Goal: Task Accomplishment & Management: Manage account settings

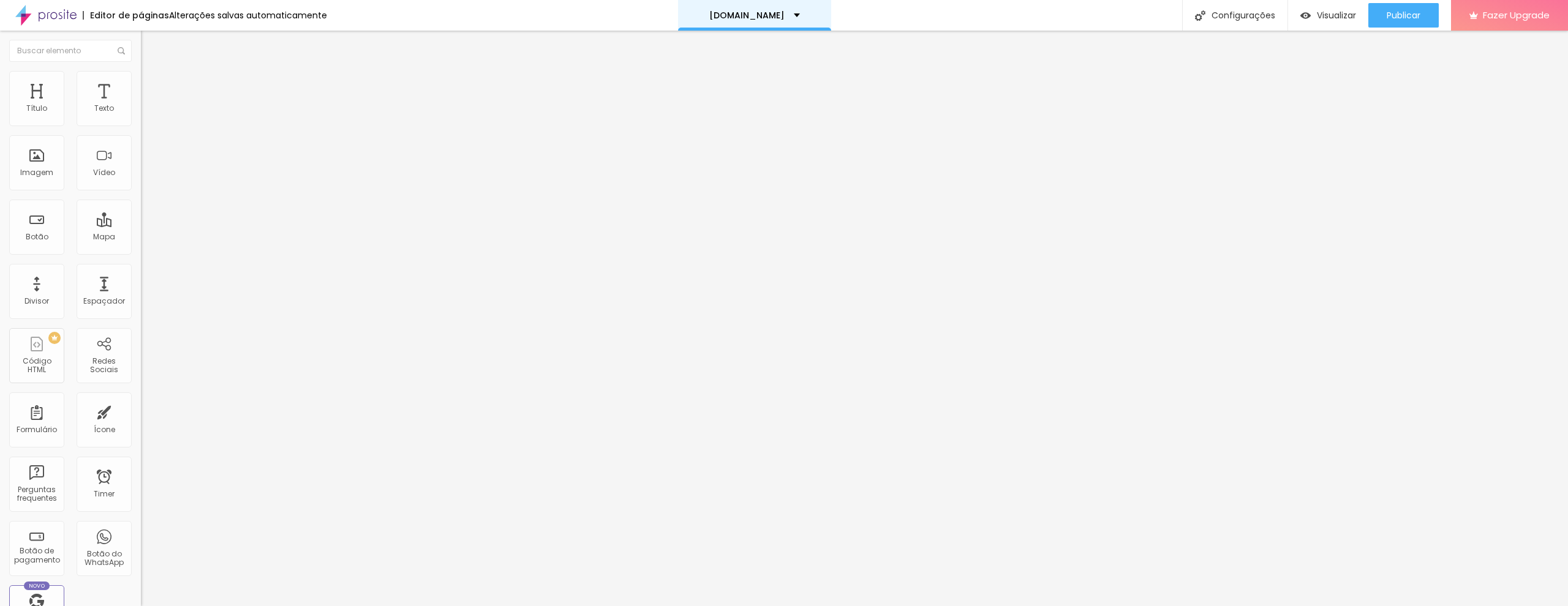
click at [785, 16] on div "[DOMAIN_NAME]" at bounding box center [754, 15] width 90 height 8
click at [785, 8] on div "[DOMAIN_NAME]" at bounding box center [755, 4] width 69 height 8
click at [31, 165] on div "Imagem" at bounding box center [36, 163] width 55 height 55
click at [38, 154] on div "Imagem" at bounding box center [36, 163] width 55 height 55
click at [39, 170] on div "Imagem" at bounding box center [37, 173] width 33 height 8
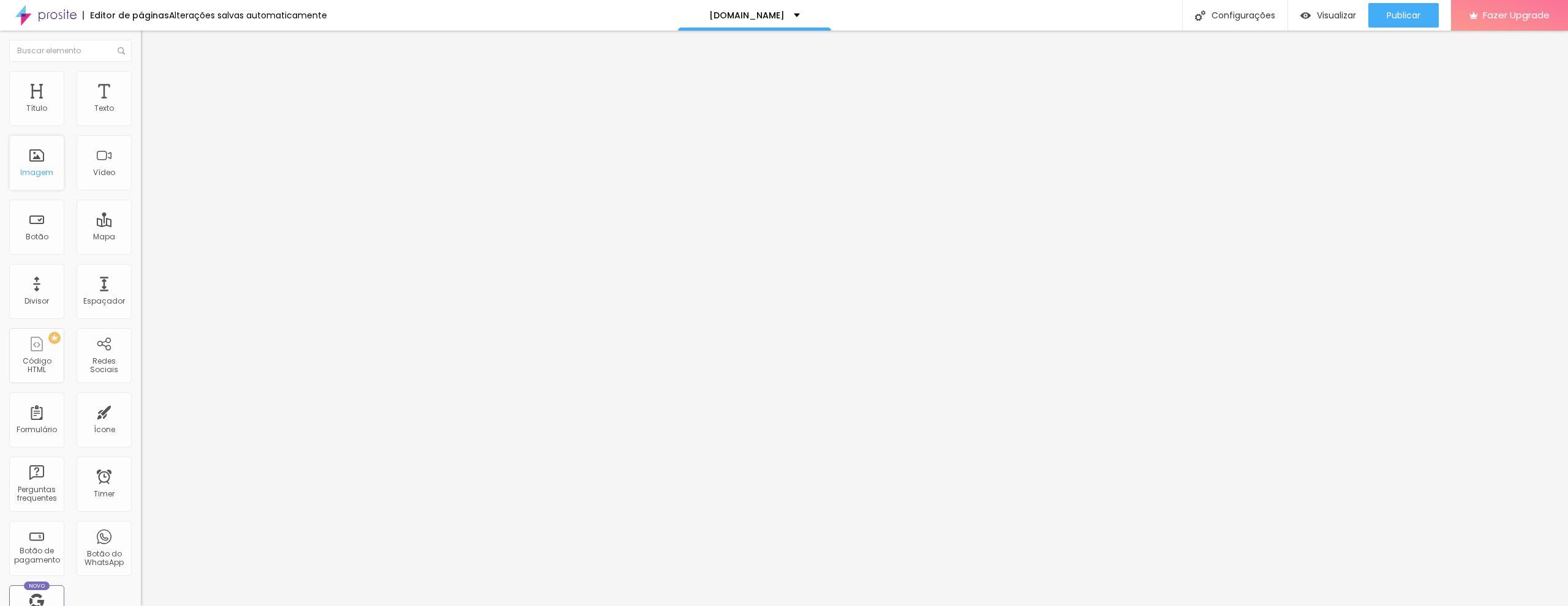
click at [39, 171] on div "Imagem" at bounding box center [37, 173] width 33 height 8
type input "0.1"
type input "0.4"
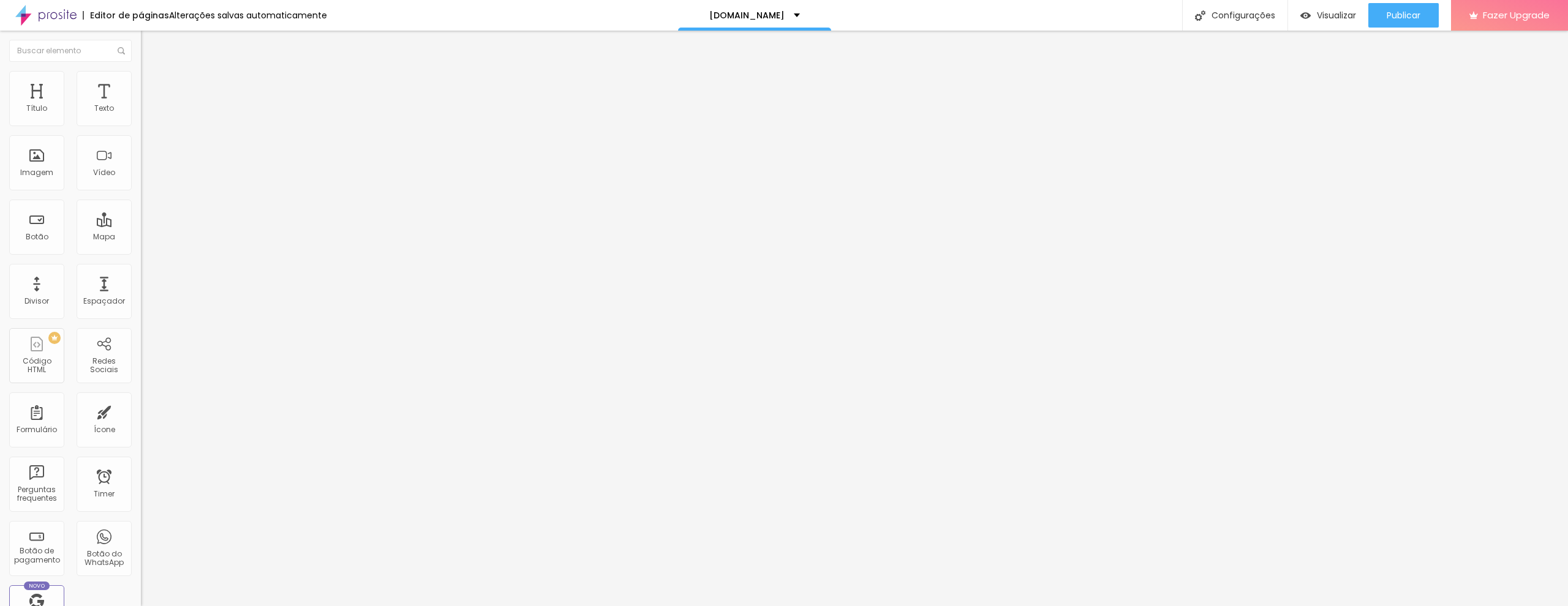
type input "0.7"
type input "1"
type input "1.2"
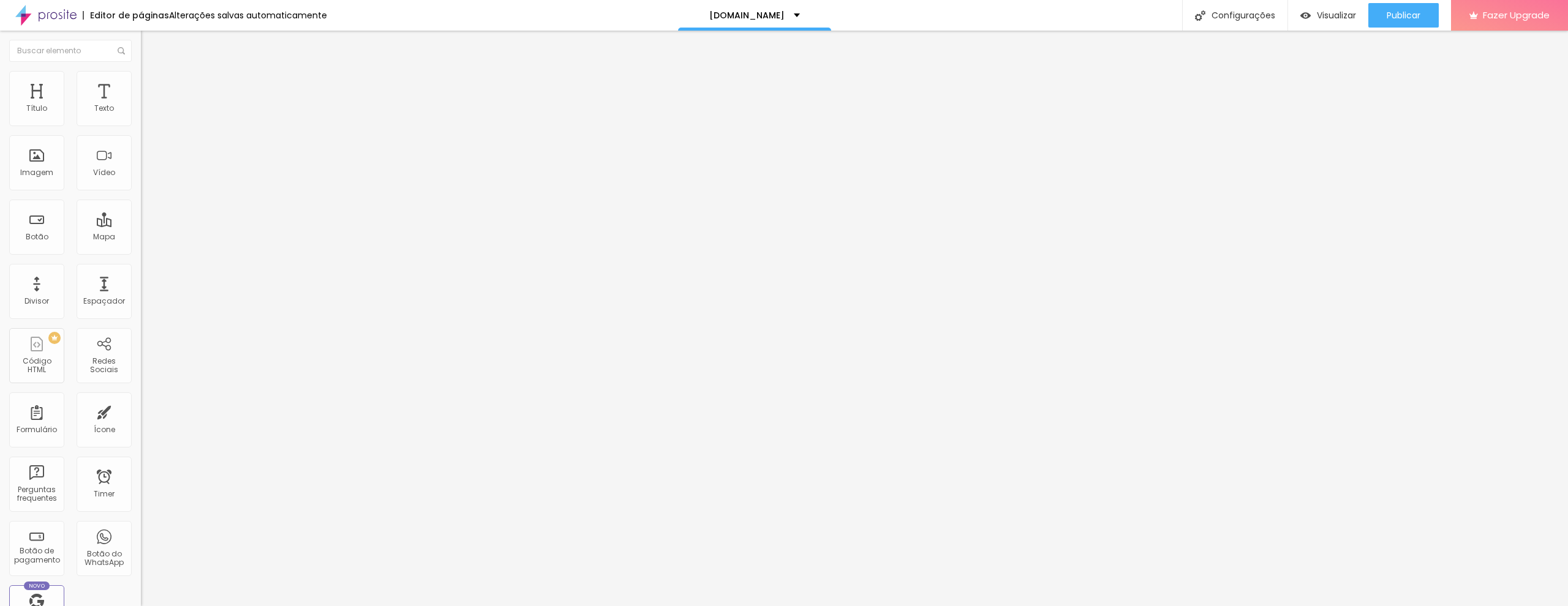
type input "1.2"
type input "1.4"
type input "1.5"
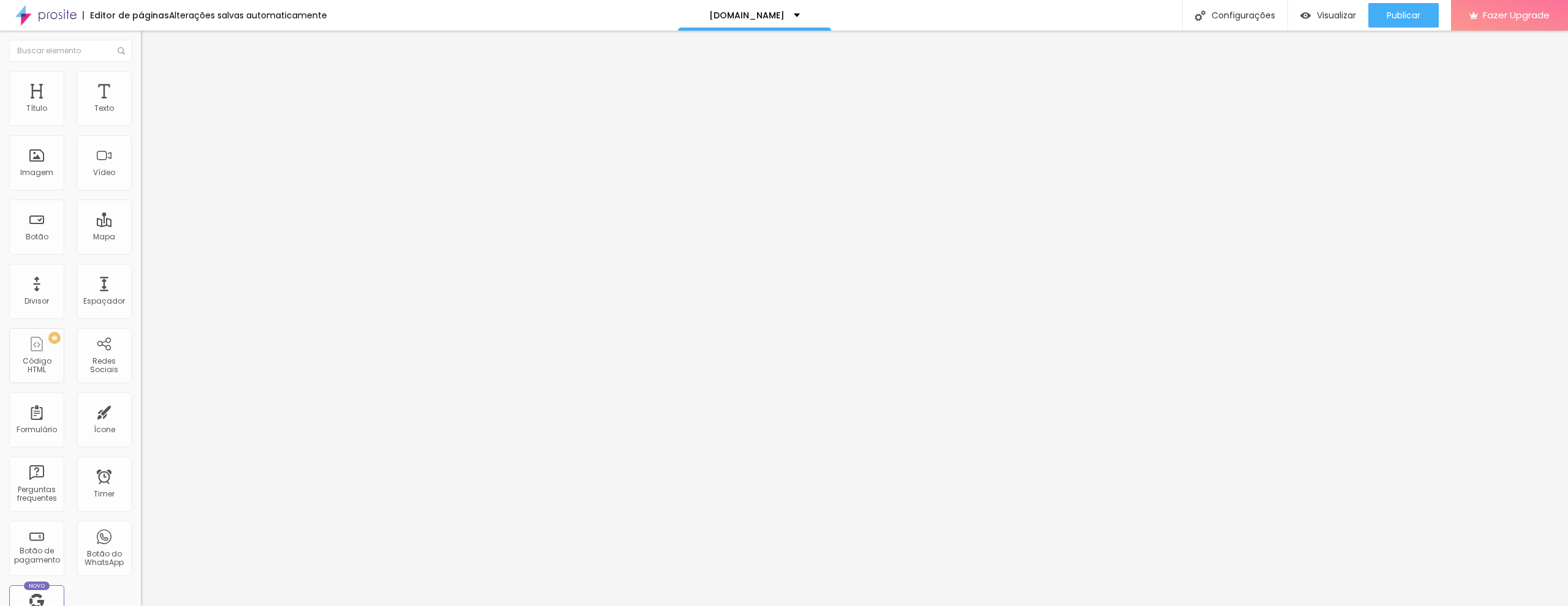
drag, startPoint x: 30, startPoint y: 149, endPoint x: 39, endPoint y: 149, distance: 9.0
click at [141, 399] on input "range" at bounding box center [180, 404] width 79 height 10
type input "1.4"
type input "1.3"
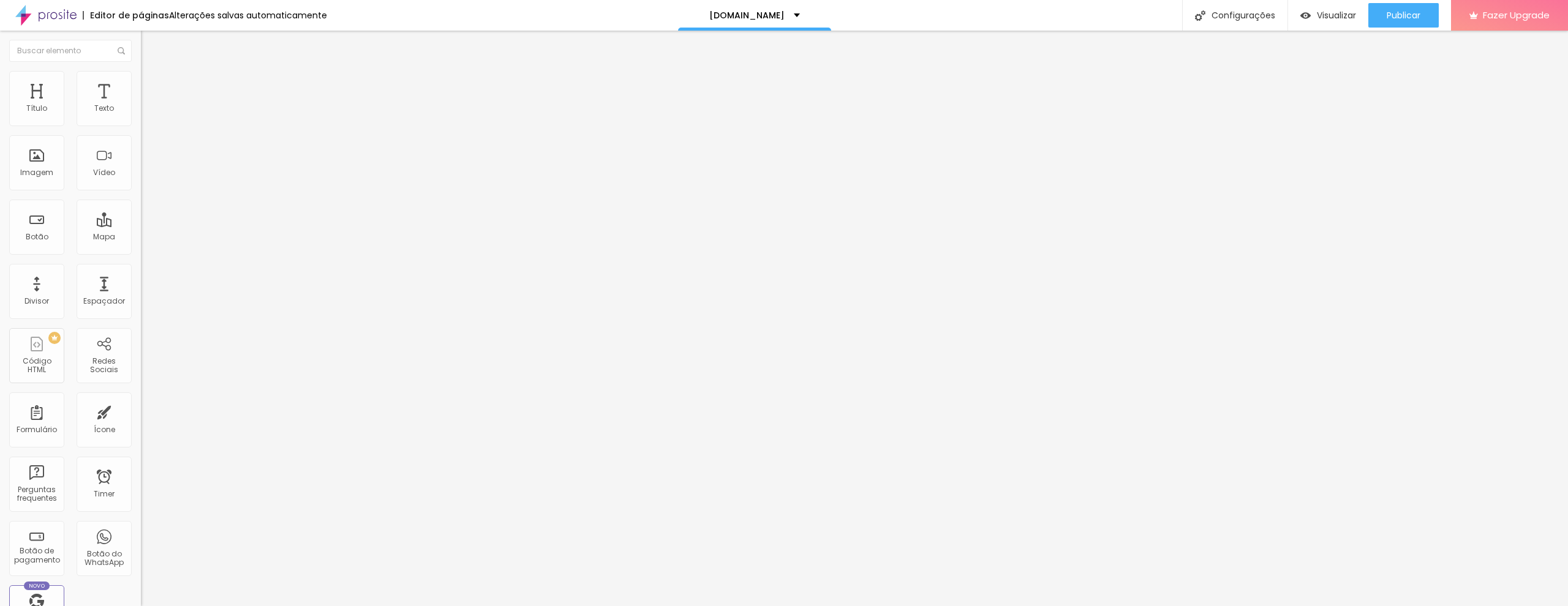
type input "1.3"
type input "1.2"
type input "1"
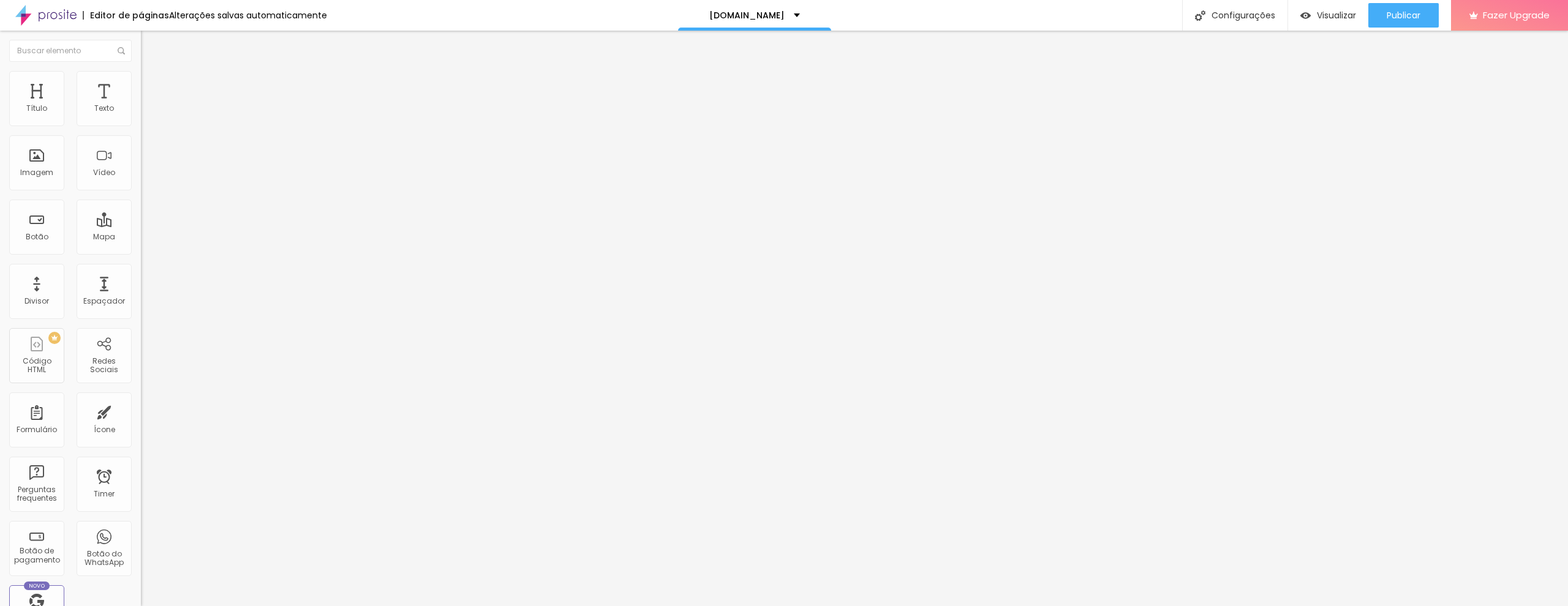
type input "0.9"
type input "0.6"
type input "0"
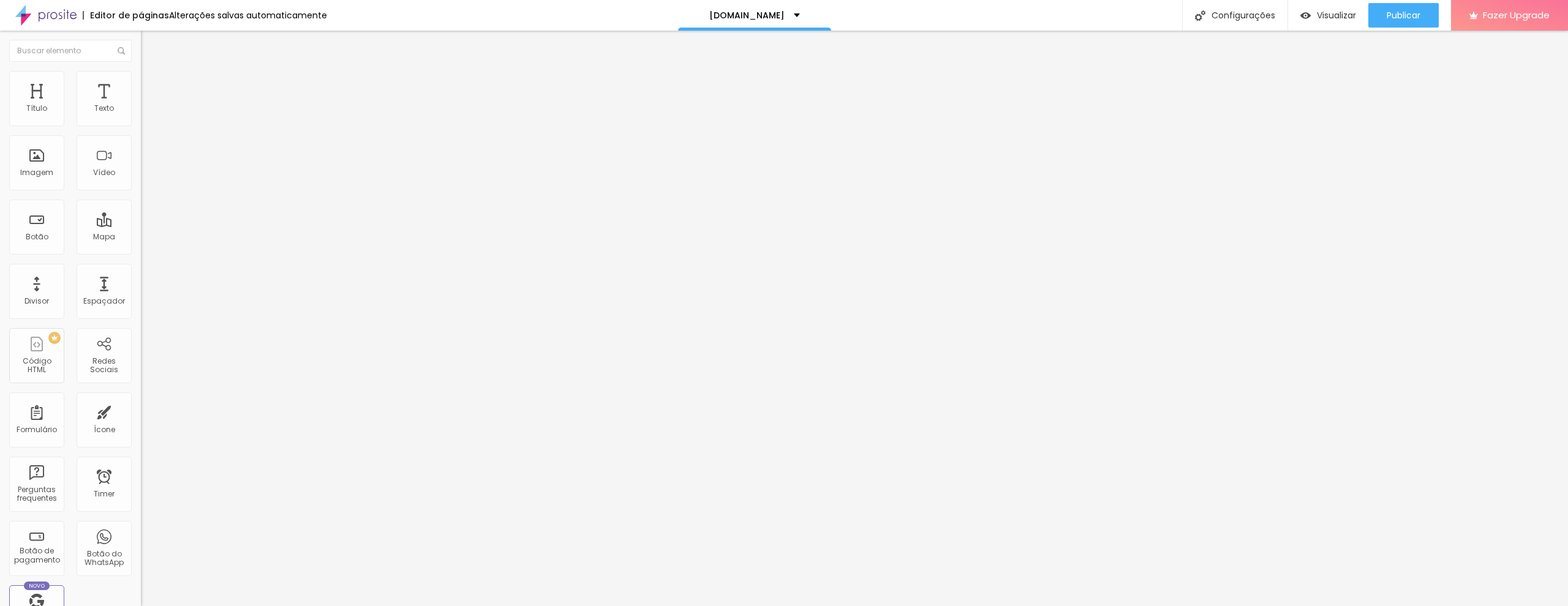
type input "0"
drag, startPoint x: 36, startPoint y: 148, endPoint x: 1, endPoint y: 150, distance: 35.1
type input "0"
click at [141, 150] on div "32 Tamanho do texto 0 Espaço entre letras 1.3 Altura da linha 0 Espaço entre pa…" at bounding box center [210, 429] width 141 height 693
click at [141, 49] on button "Editar Seção" at bounding box center [210, 44] width 141 height 28
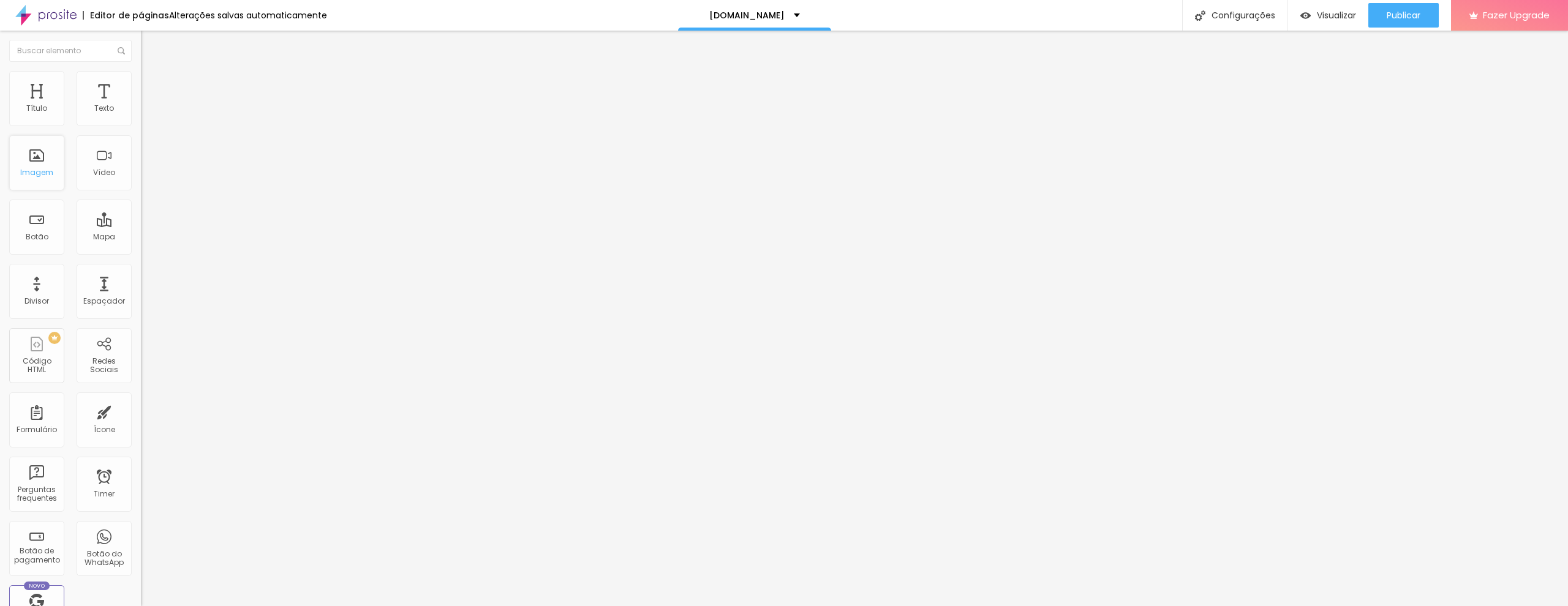
click at [35, 177] on div "Imagem" at bounding box center [37, 173] width 33 height 8
click at [36, 173] on div "Imagem" at bounding box center [37, 173] width 33 height 8
click at [150, 47] on img "button" at bounding box center [155, 44] width 10 height 10
click at [90, 163] on div "Vídeo" at bounding box center [104, 163] width 55 height 55
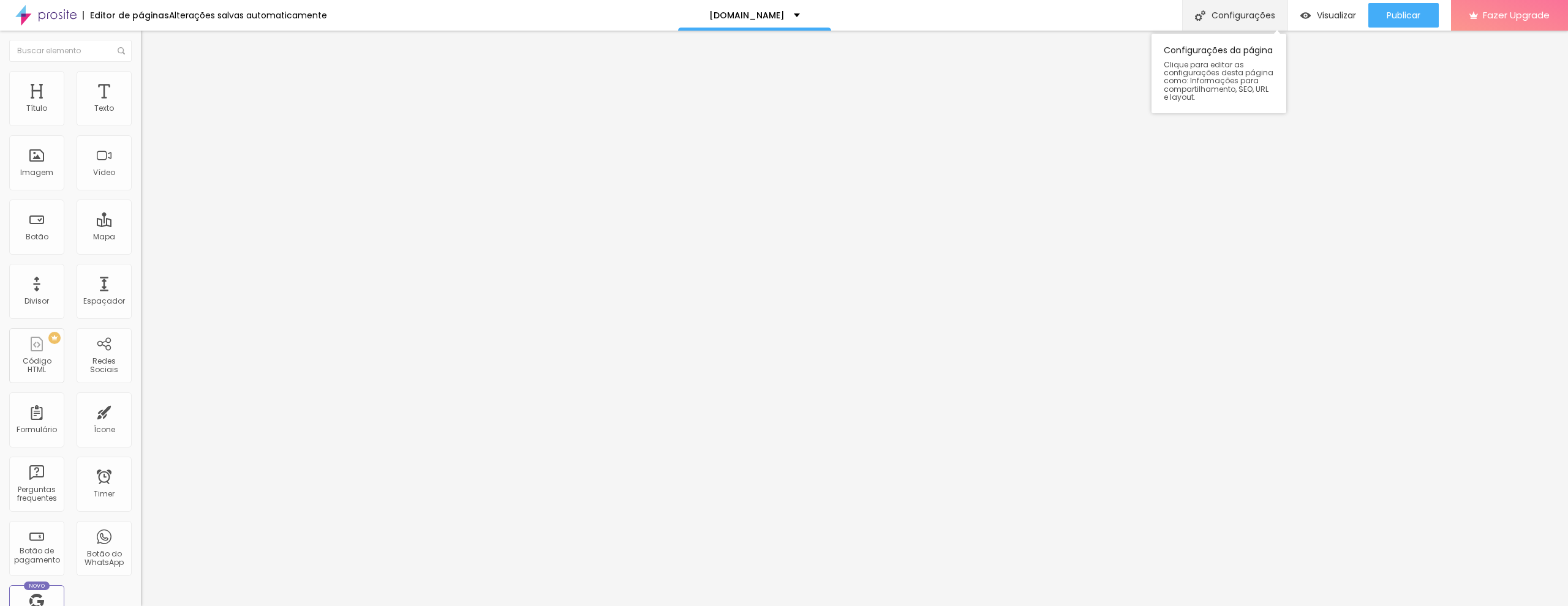
click at [1218, 16] on div "Configurações" at bounding box center [1234, 15] width 105 height 30
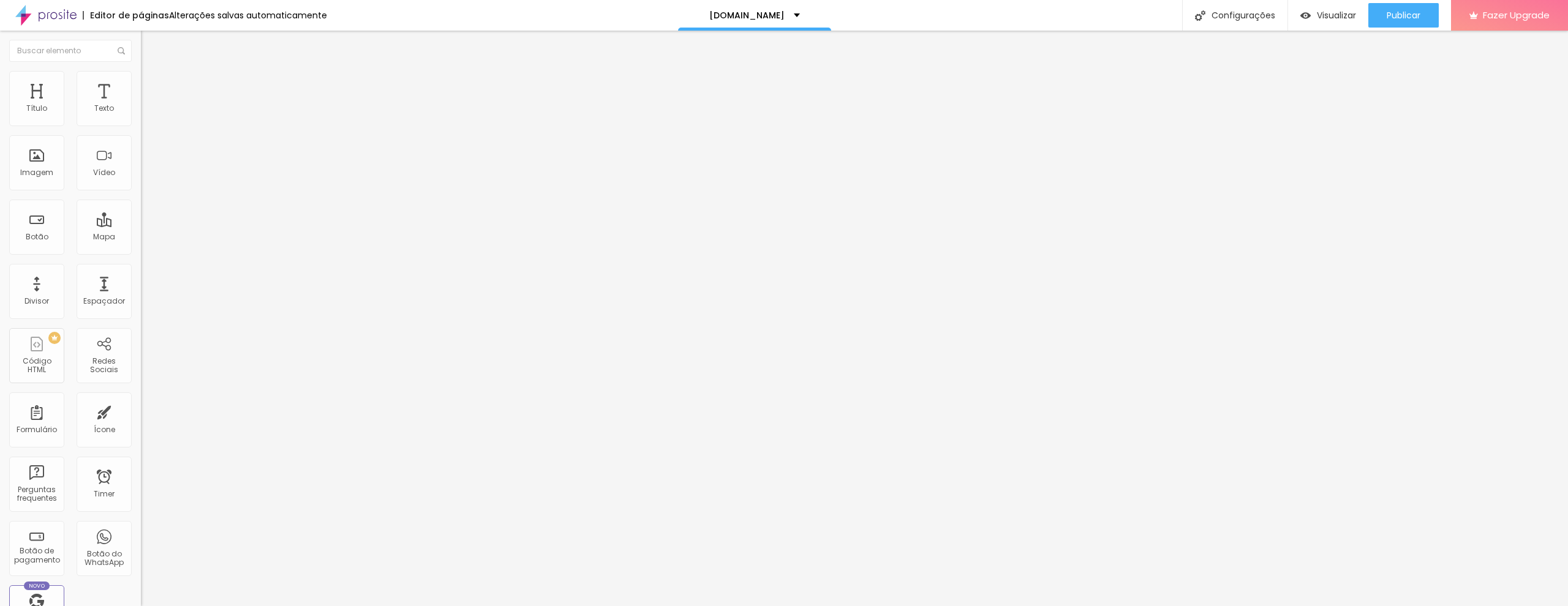
drag, startPoint x: 146, startPoint y: 201, endPoint x: 177, endPoint y: 201, distance: 31.0
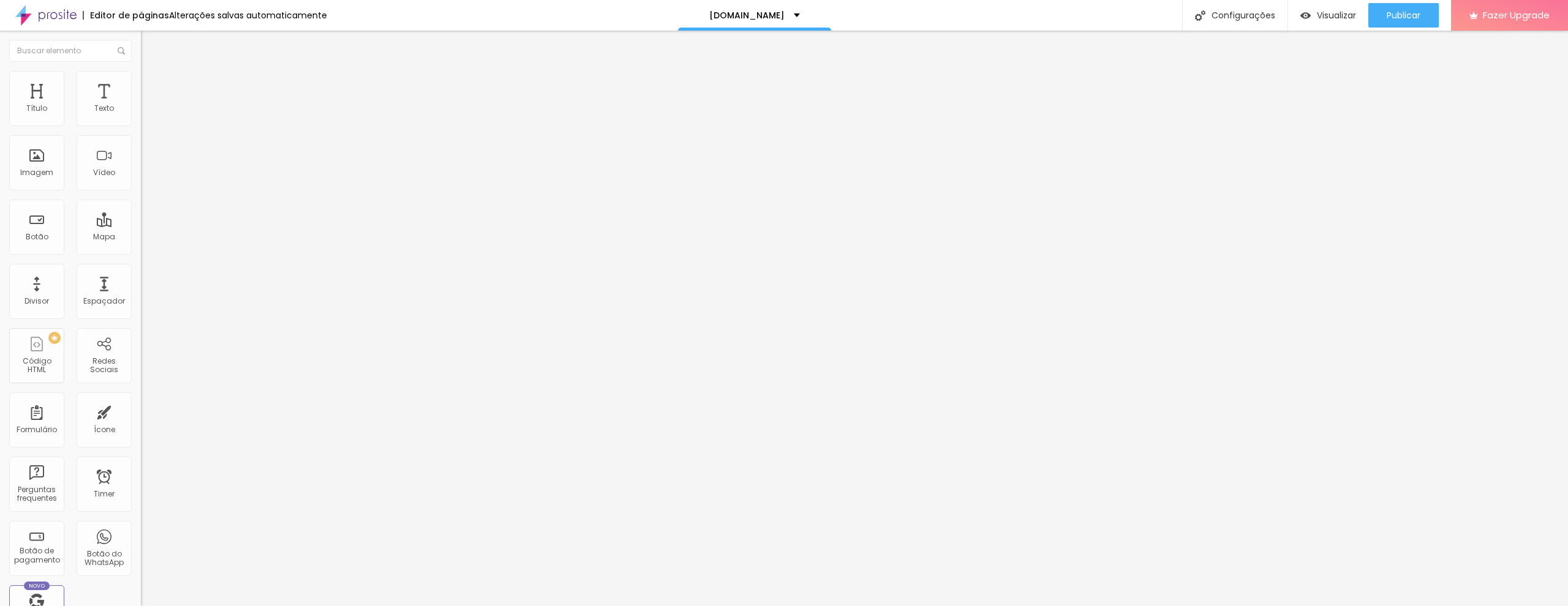
drag, startPoint x: 588, startPoint y: 190, endPoint x: 607, endPoint y: 192, distance: 19.1
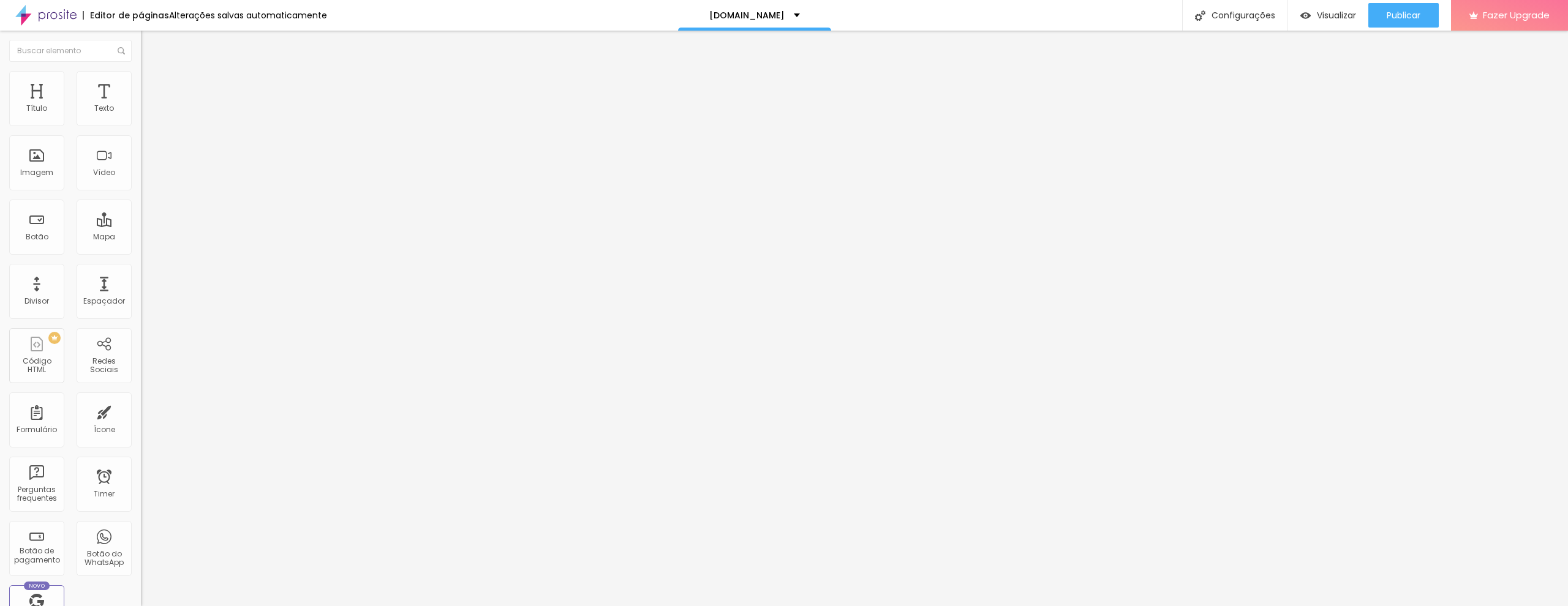
click at [141, 83] on li "Avançado" at bounding box center [210, 89] width 141 height 12
drag, startPoint x: 78, startPoint y: 85, endPoint x: 71, endPoint y: 82, distance: 7.6
click at [152, 85] on span "Estilo" at bounding box center [161, 79] width 19 height 11
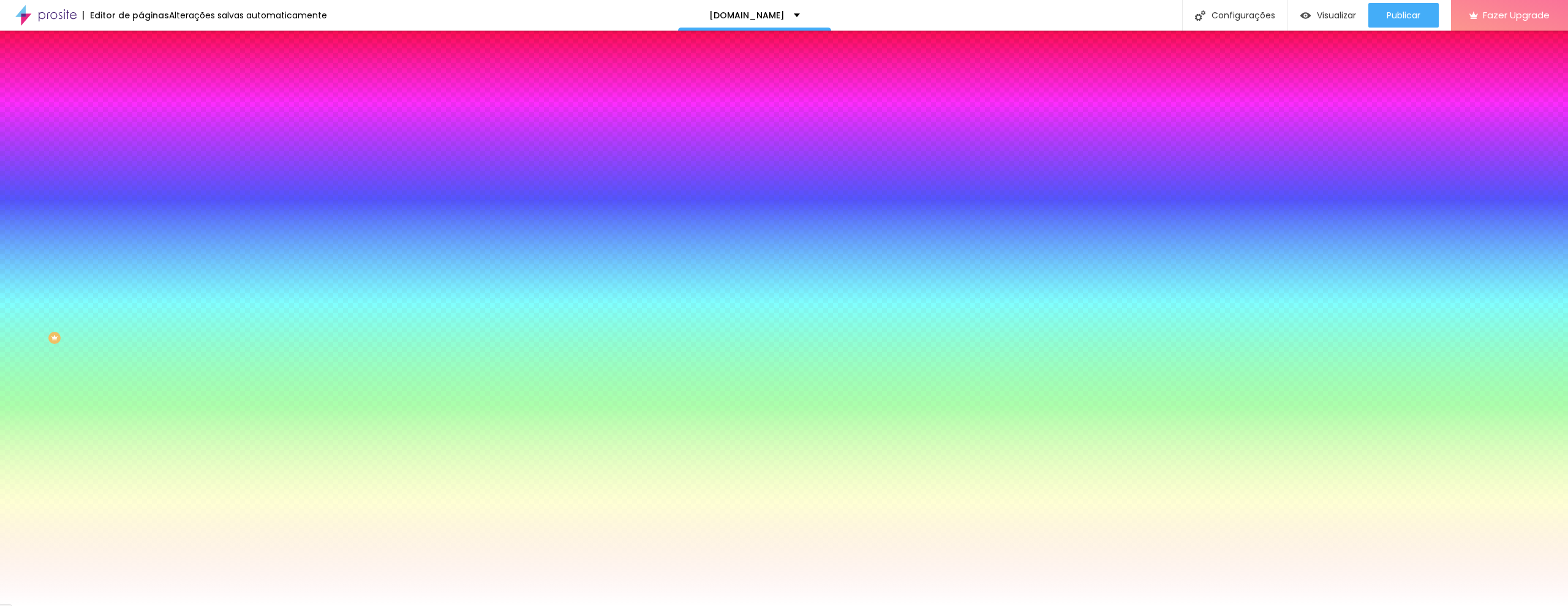
click at [141, 71] on li "Conteúdo" at bounding box center [210, 65] width 141 height 12
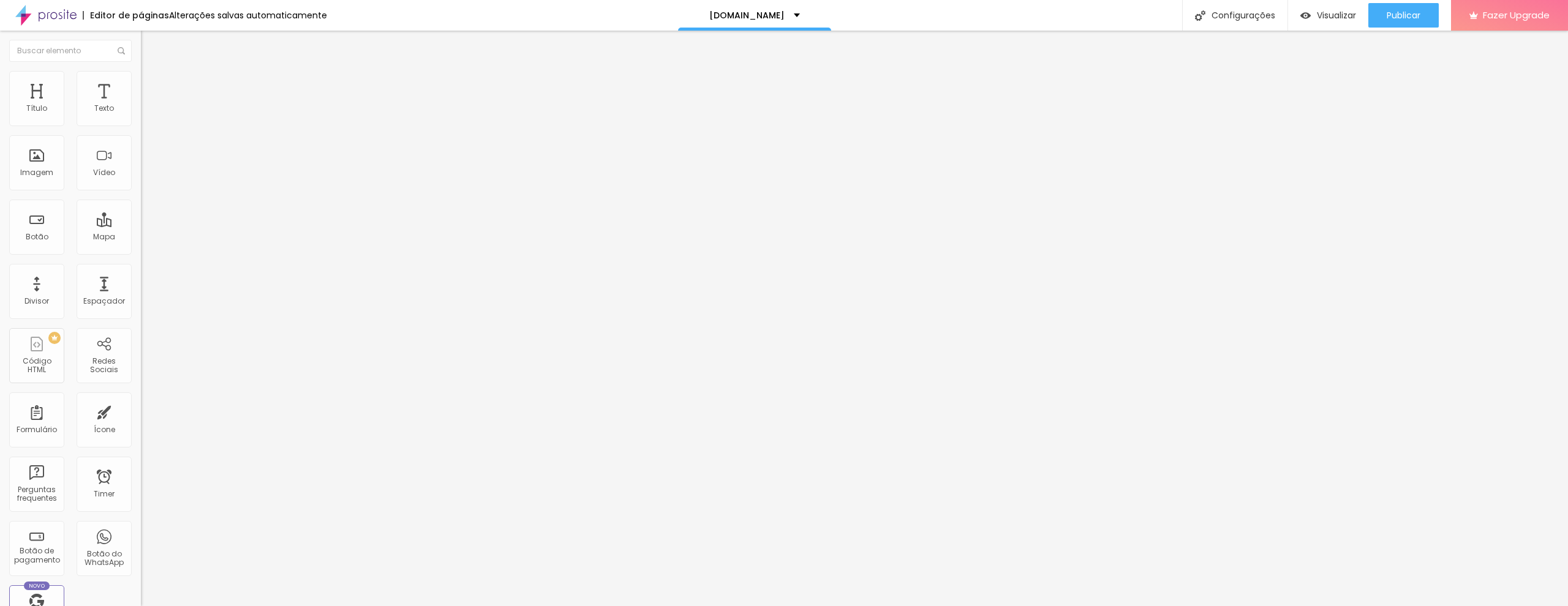
click at [141, 76] on img at bounding box center [146, 76] width 11 height 11
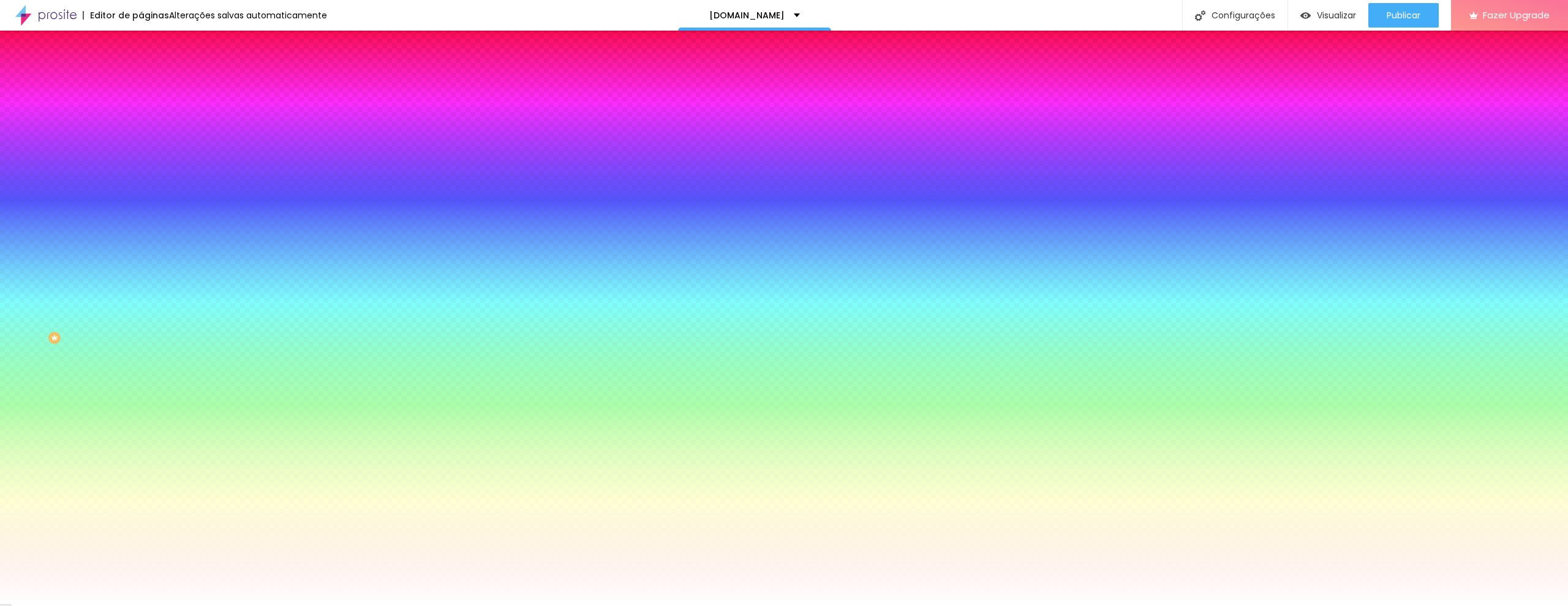
click at [141, 113] on span "Trocar imagem" at bounding box center [173, 107] width 67 height 11
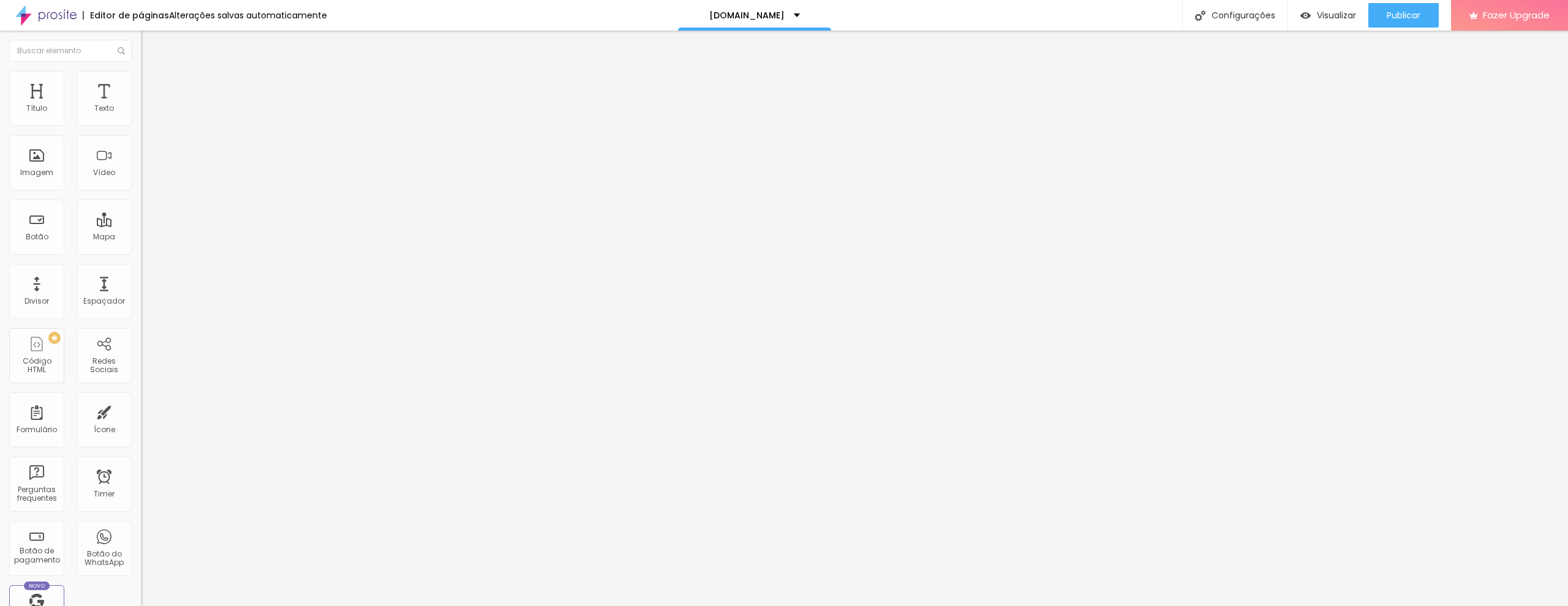
click at [141, 76] on li "Estilo" at bounding box center [210, 76] width 141 height 12
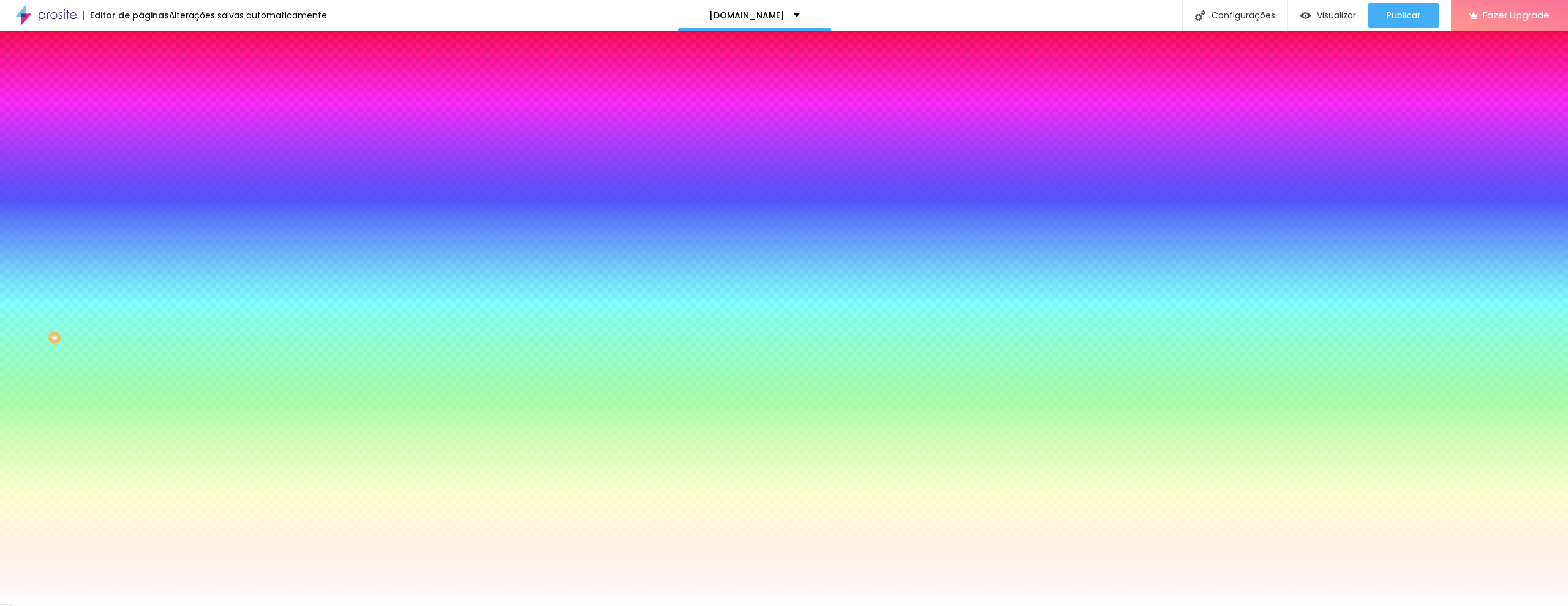
click at [141, 113] on span "Trocar imagem" at bounding box center [173, 107] width 67 height 11
drag, startPoint x: 125, startPoint y: 170, endPoint x: 136, endPoint y: 173, distance: 11.4
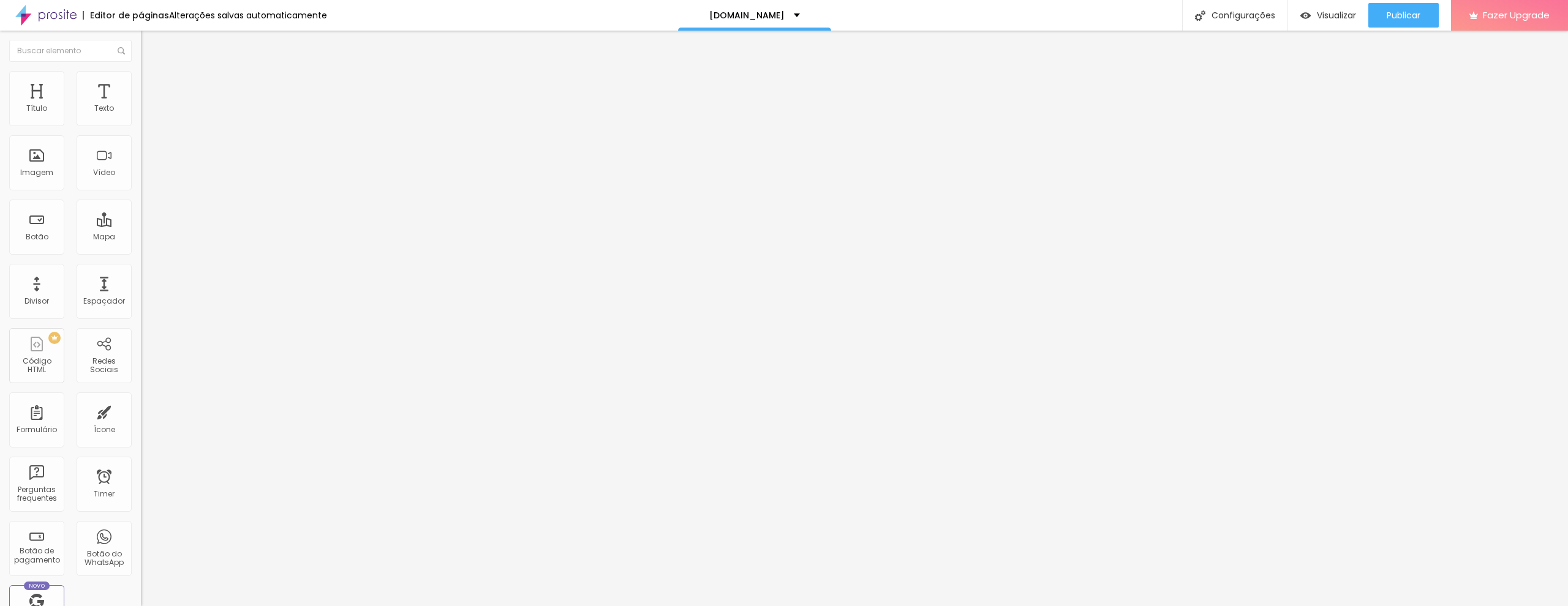
click at [141, 76] on ul "Conteúdo Estilo Avançado" at bounding box center [210, 77] width 141 height 37
click at [141, 78] on img at bounding box center [146, 76] width 11 height 11
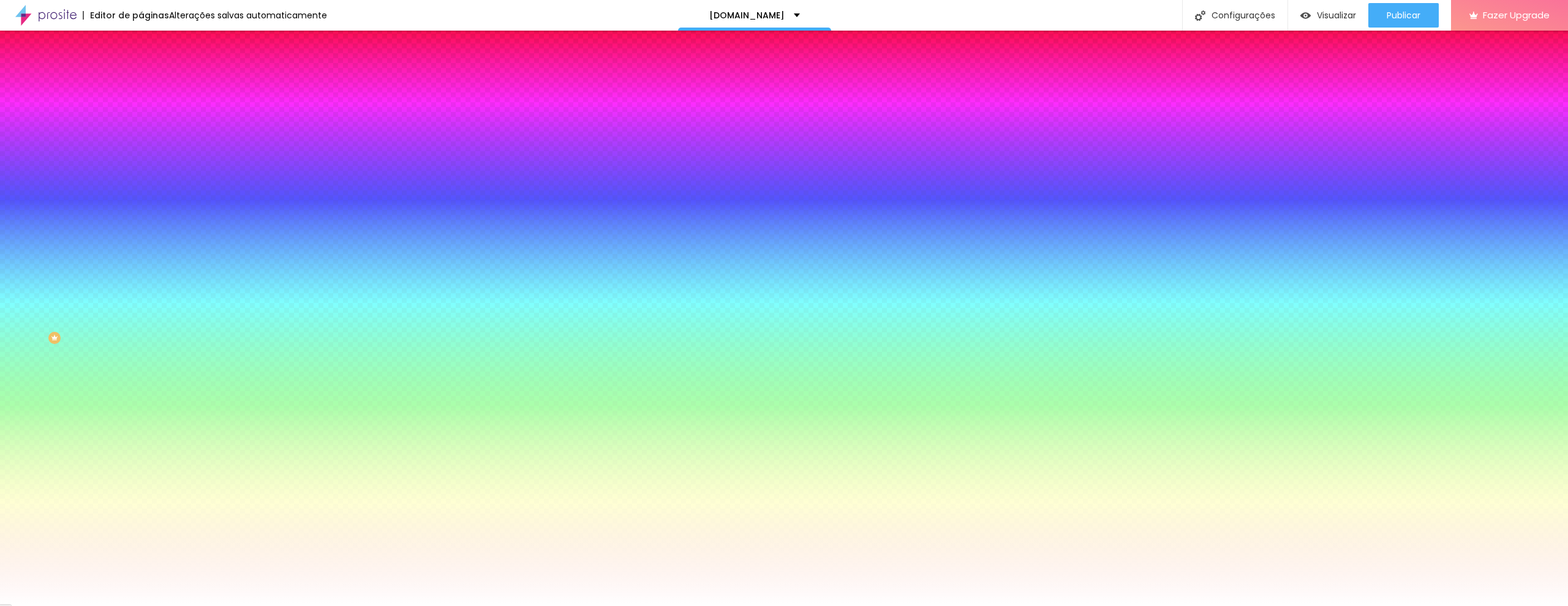
click at [141, 113] on span "Trocar imagem" at bounding box center [173, 107] width 67 height 11
drag, startPoint x: 127, startPoint y: 184, endPoint x: 160, endPoint y: 190, distance: 33.5
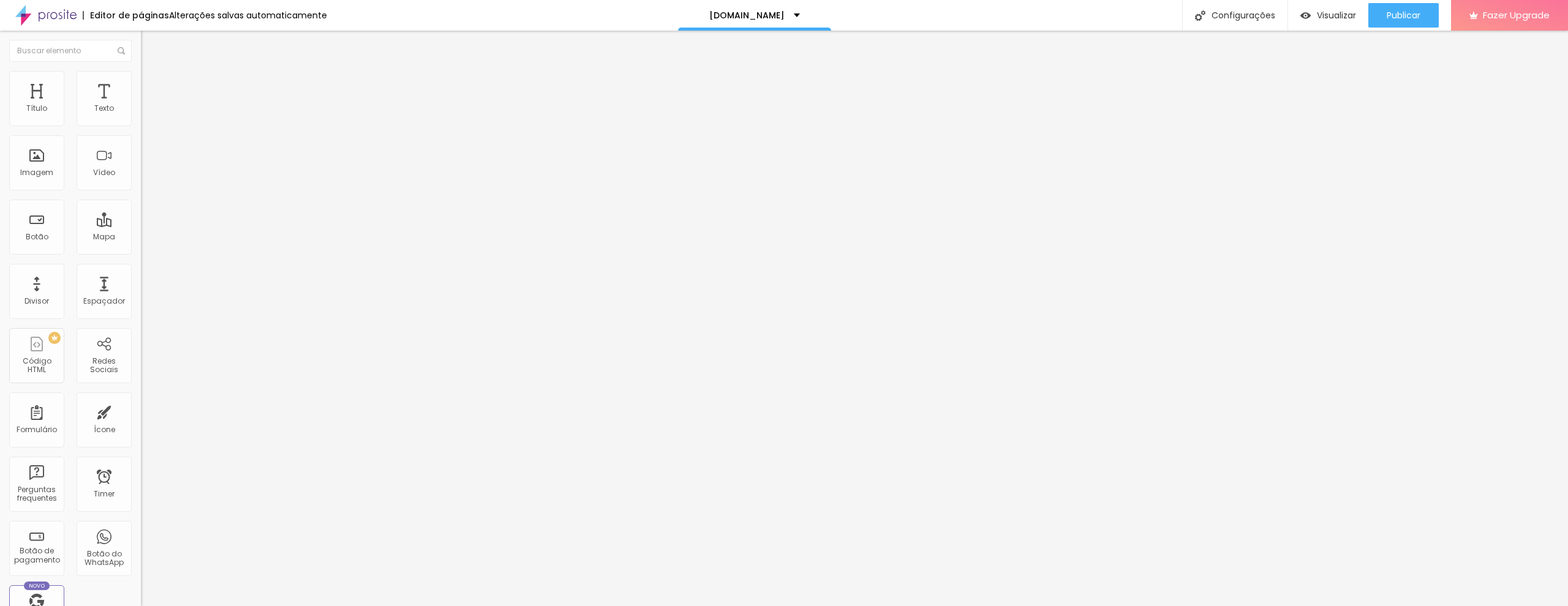
click at [141, 76] on img at bounding box center [146, 76] width 11 height 11
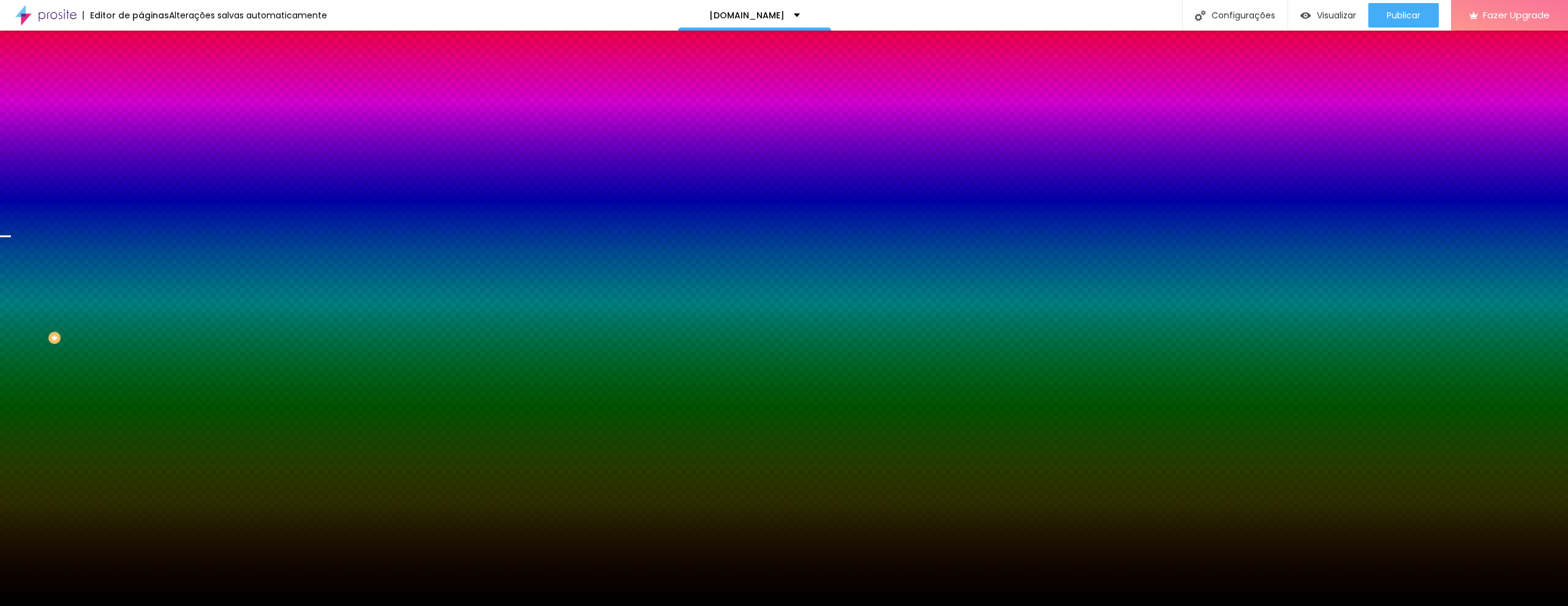
click at [141, 113] on span "Trocar imagem" at bounding box center [173, 107] width 67 height 11
